Goal: Check status: Check status

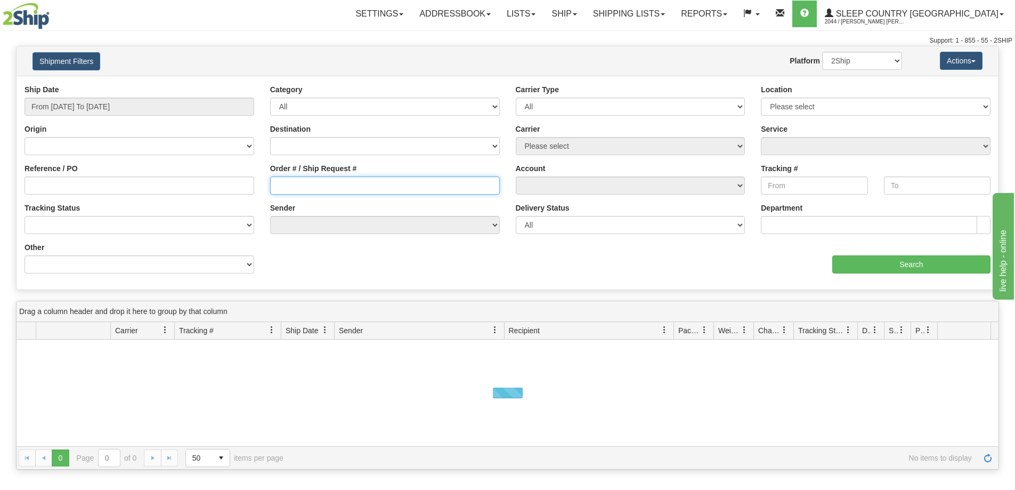
click at [352, 188] on input "Order # / Ship Request #" at bounding box center [385, 185] width 230 height 18
paste input "9000I144356"
type input "9000I144356"
click at [71, 101] on input "From [DATE] To [DATE]" at bounding box center [140, 107] width 230 height 18
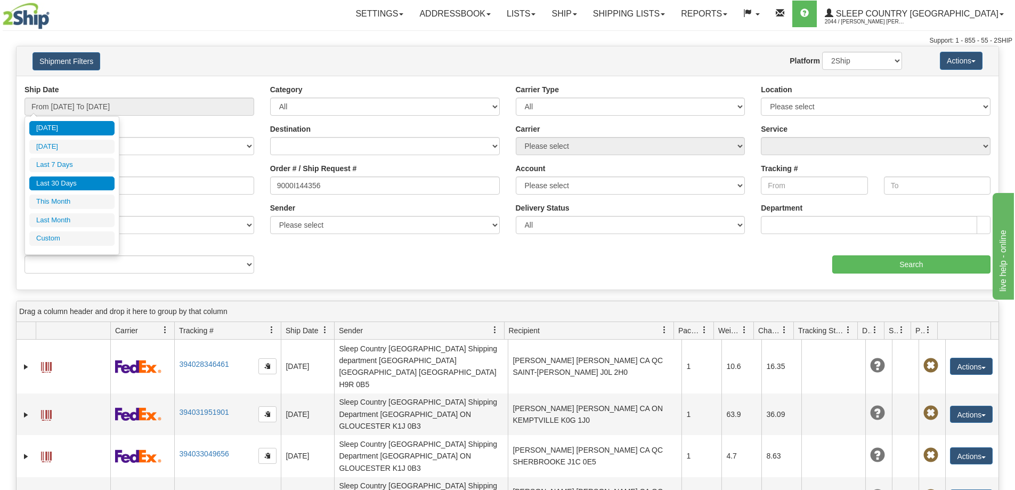
click at [84, 184] on li "Last 30 Days" at bounding box center [71, 183] width 85 height 14
type input "From [DATE] To [DATE]"
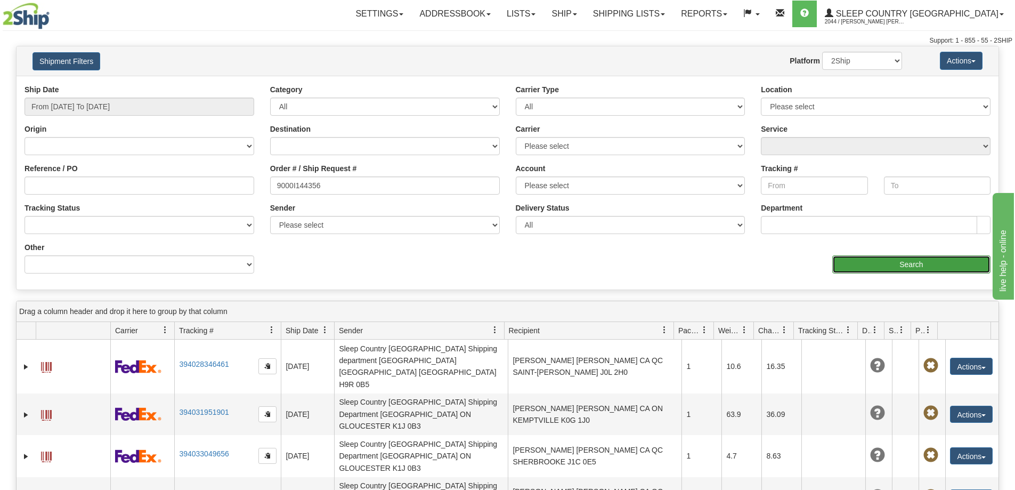
click at [925, 269] on input "Search" at bounding box center [911, 264] width 158 height 18
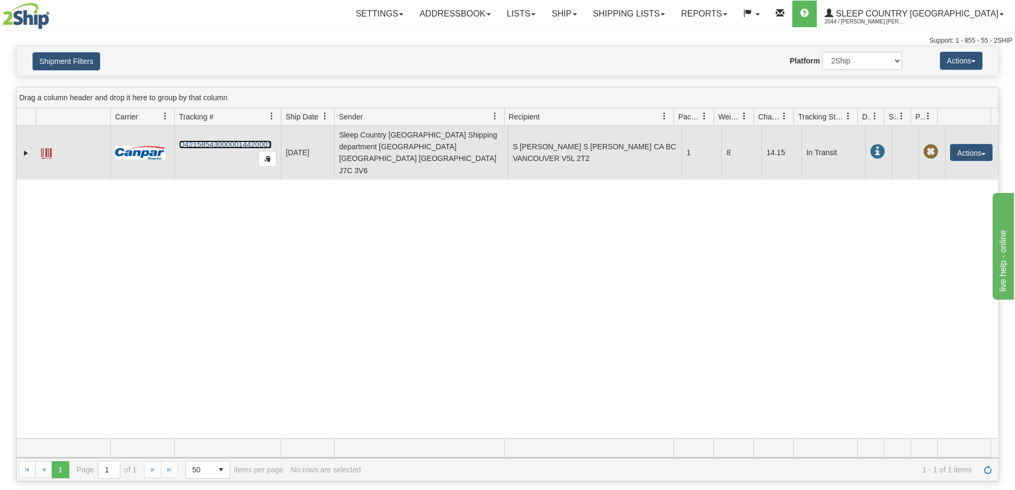
click at [242, 140] on link "D421585430000014420001" at bounding box center [225, 144] width 93 height 9
